Goal: Information Seeking & Learning: Learn about a topic

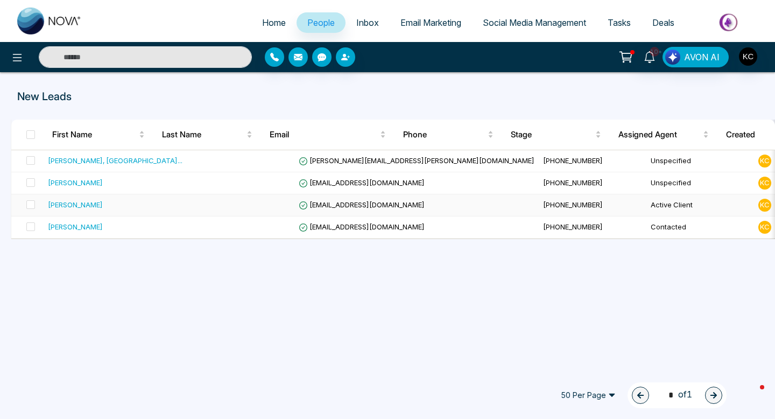
click at [80, 204] on div "[PERSON_NAME]" at bounding box center [75, 204] width 55 height 11
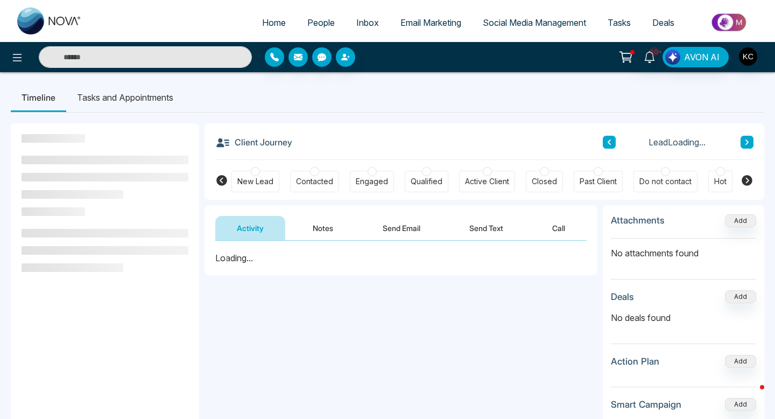
click at [317, 225] on button "Notes" at bounding box center [323, 228] width 64 height 24
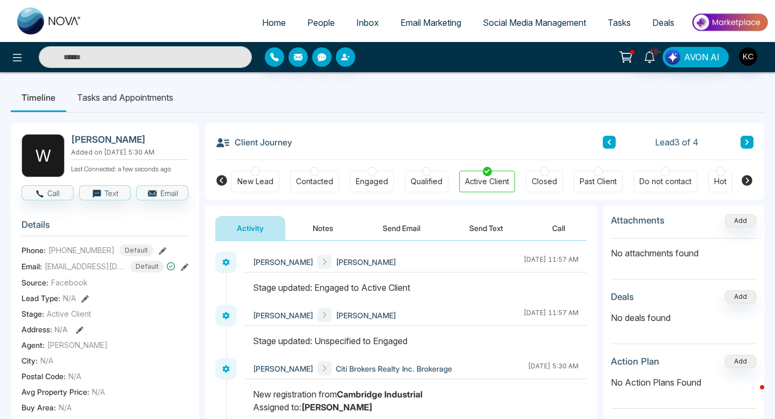
click at [321, 222] on button "Notes" at bounding box center [323, 228] width 64 height 24
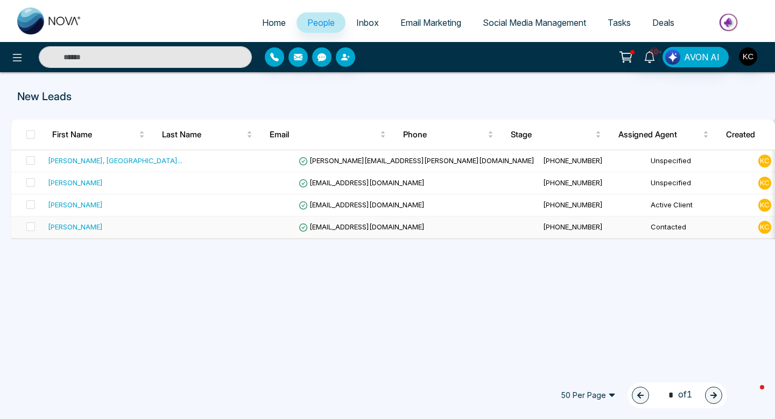
click at [333, 229] on span "[EMAIL_ADDRESS][DOMAIN_NAME]" at bounding box center [362, 226] width 126 height 9
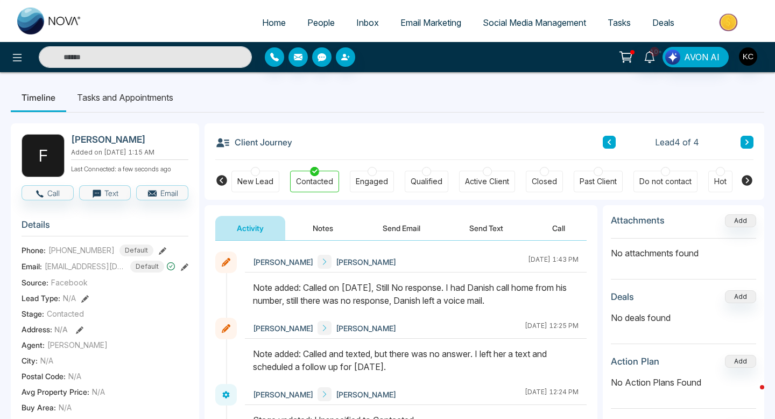
click at [268, 27] on link "Home" at bounding box center [273, 22] width 45 height 20
select select "*"
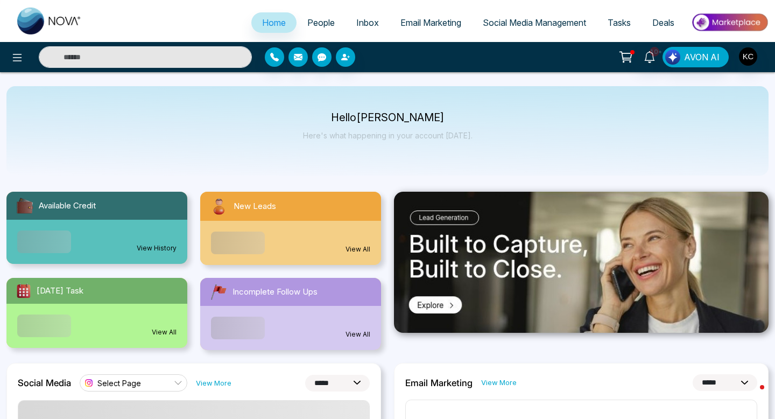
click at [357, 252] on link "View All" at bounding box center [358, 249] width 25 height 10
